Goal: Task Accomplishment & Management: Manage account settings

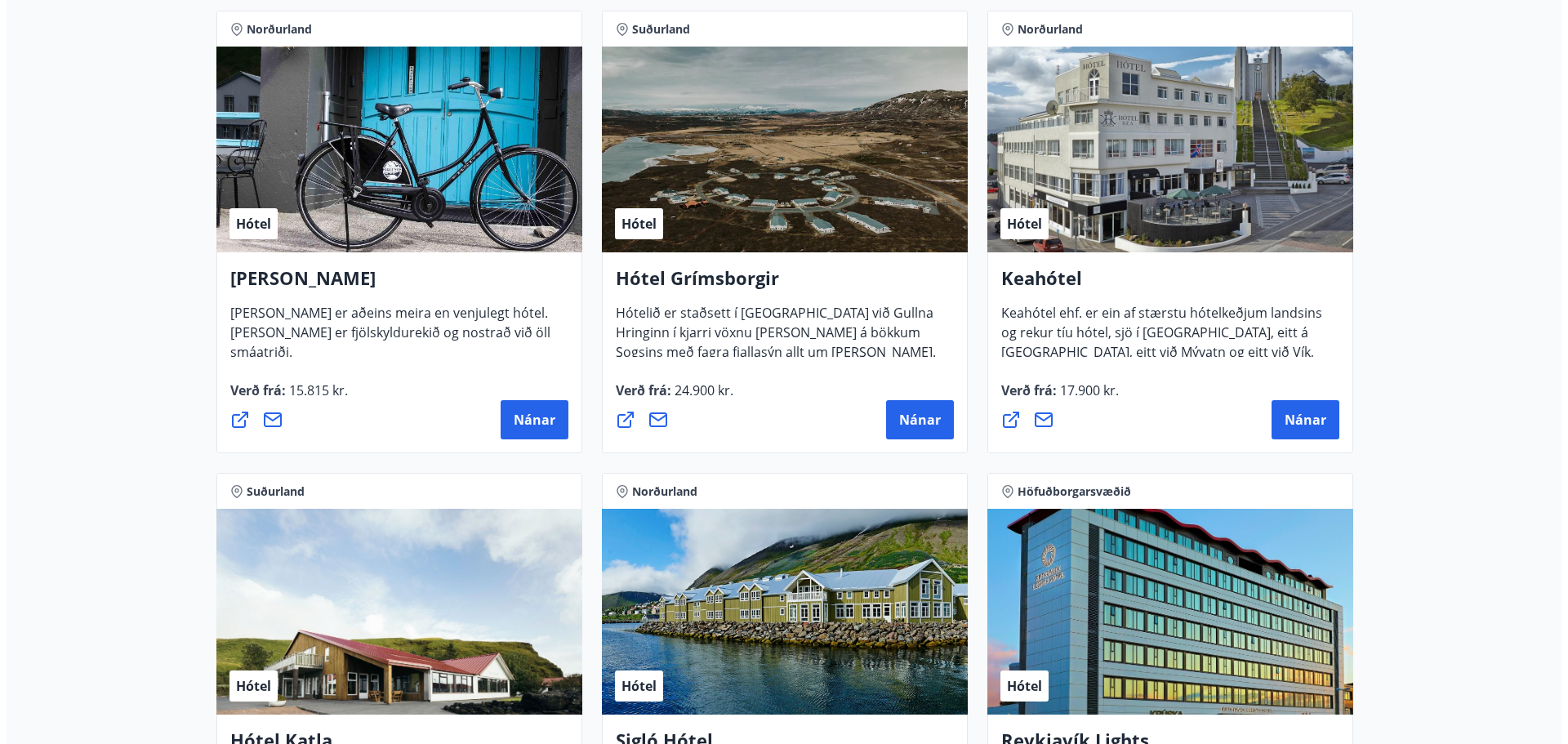
scroll to position [735, 0]
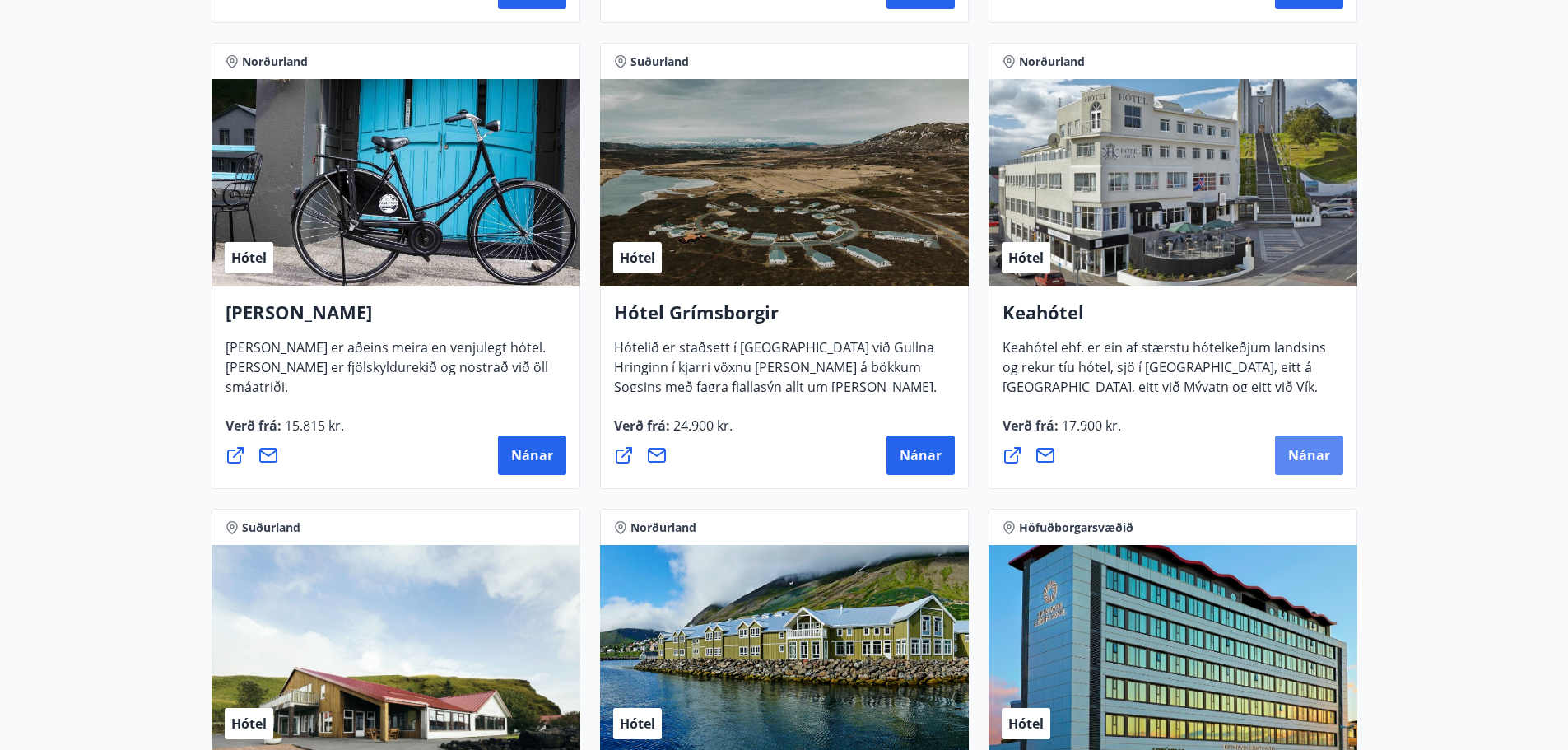
click at [1295, 451] on span "Nánar" at bounding box center [1309, 455] width 42 height 18
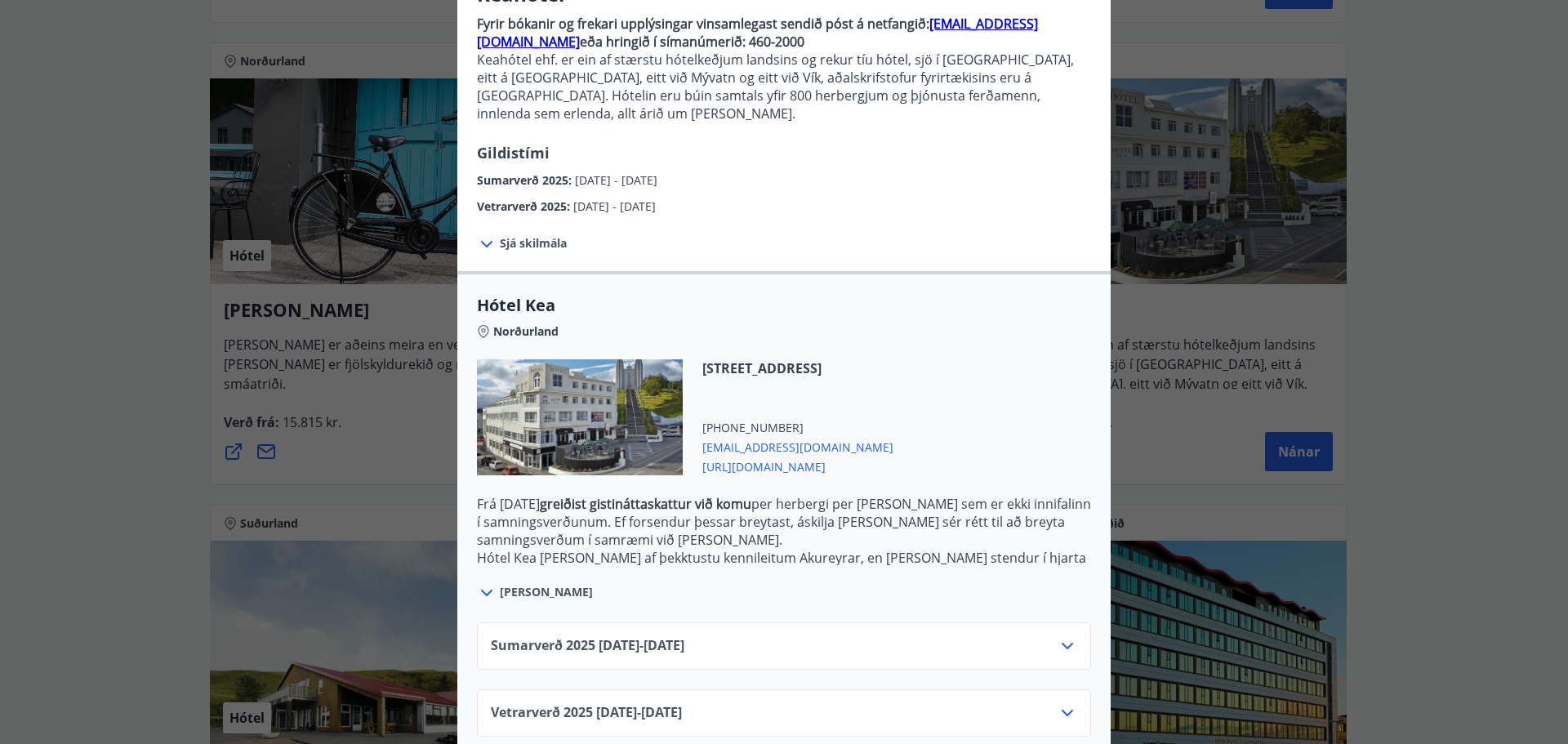
scroll to position [170, 0]
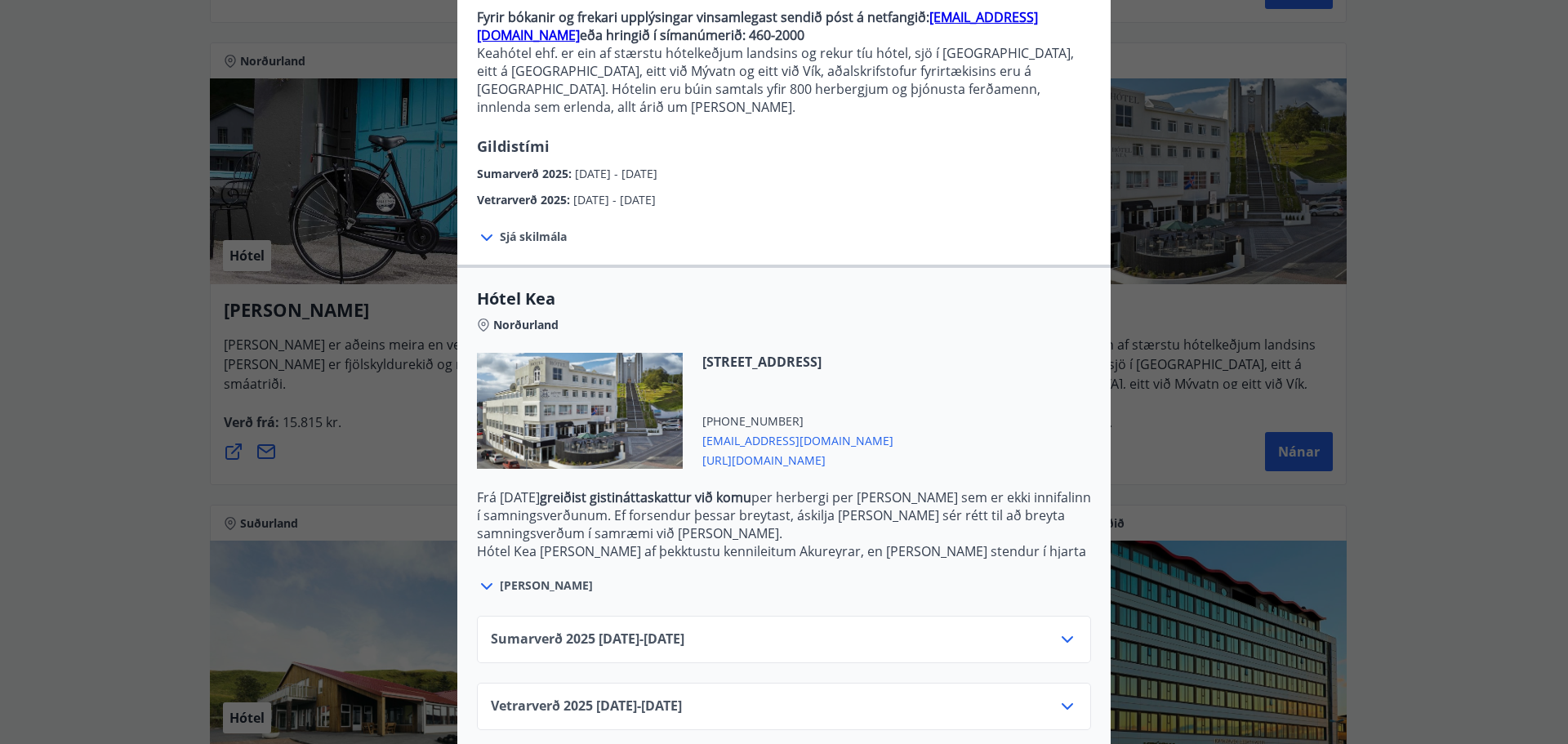
click at [1063, 697] on icon at bounding box center [1067, 707] width 20 height 20
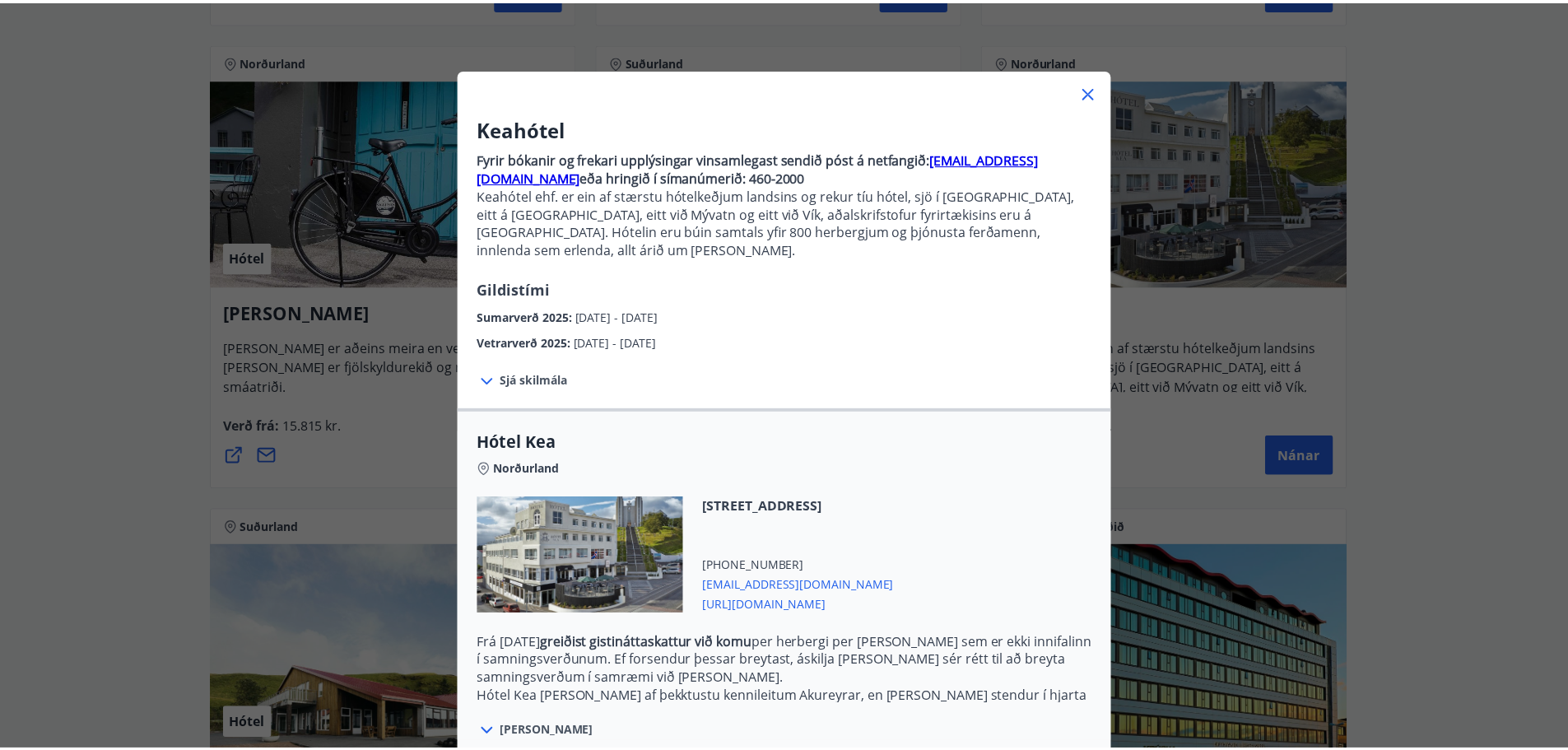
scroll to position [0, 0]
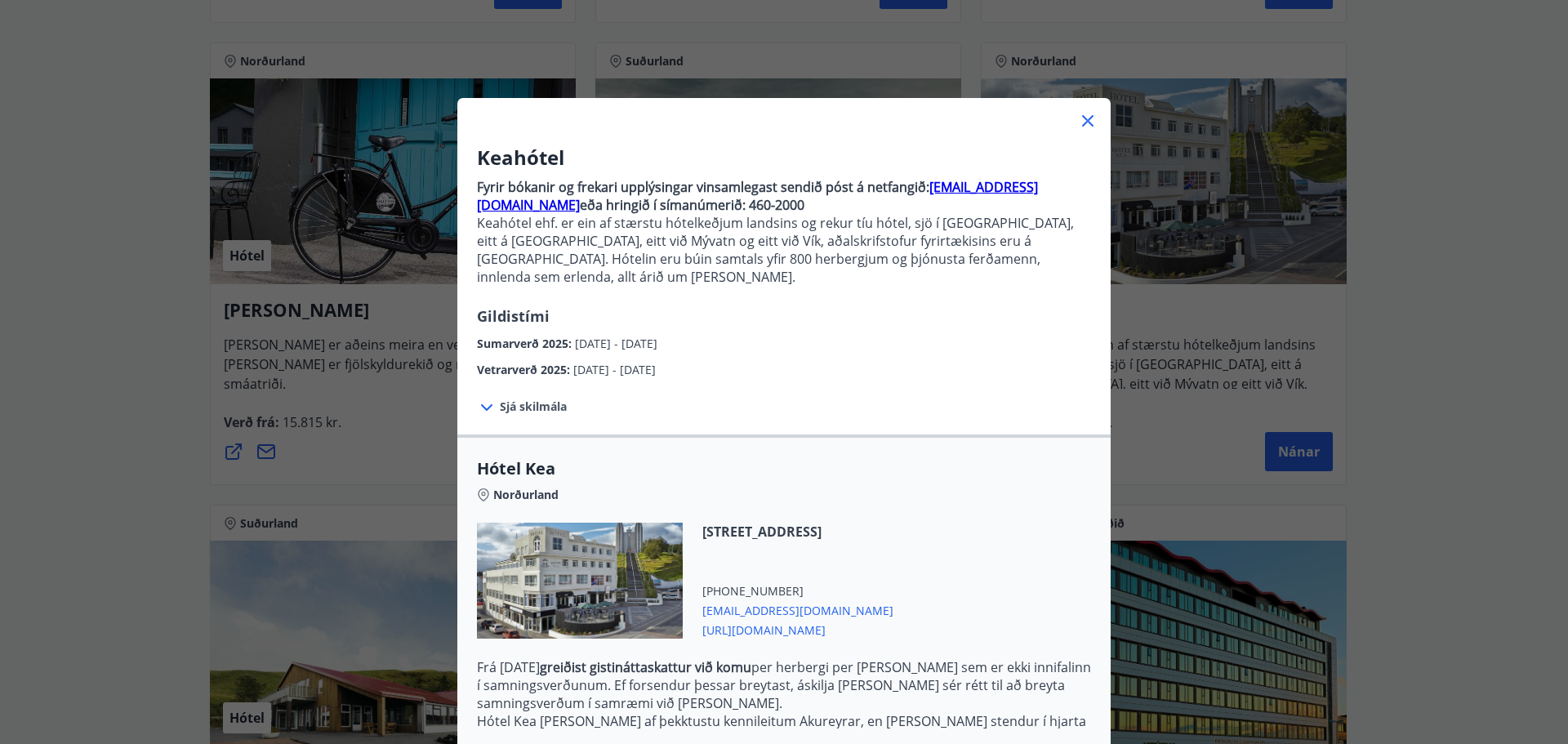
click at [1088, 127] on icon at bounding box center [1088, 121] width 20 height 20
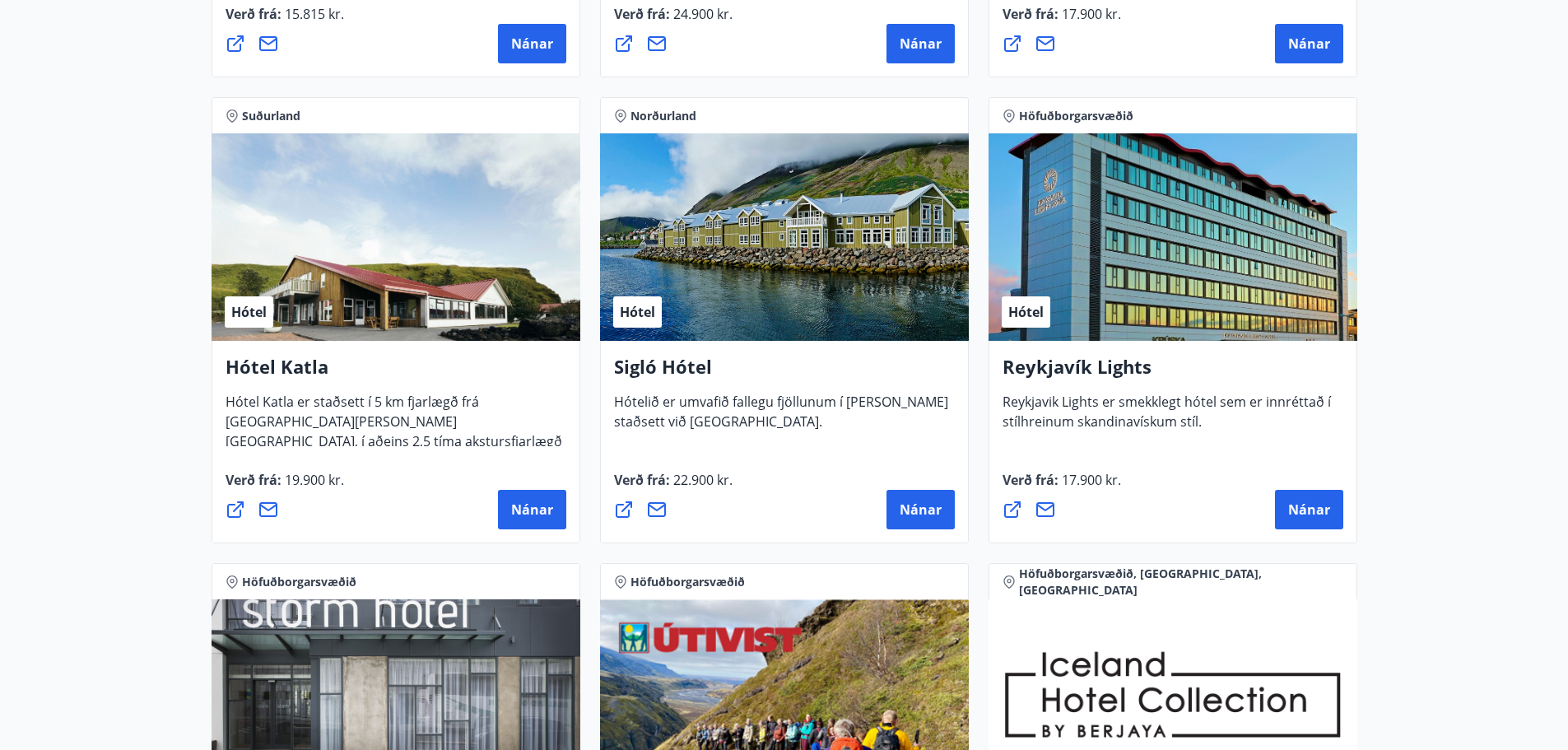
scroll to position [1235, 0]
